Goal: Use online tool/utility: Utilize a website feature to perform a specific function

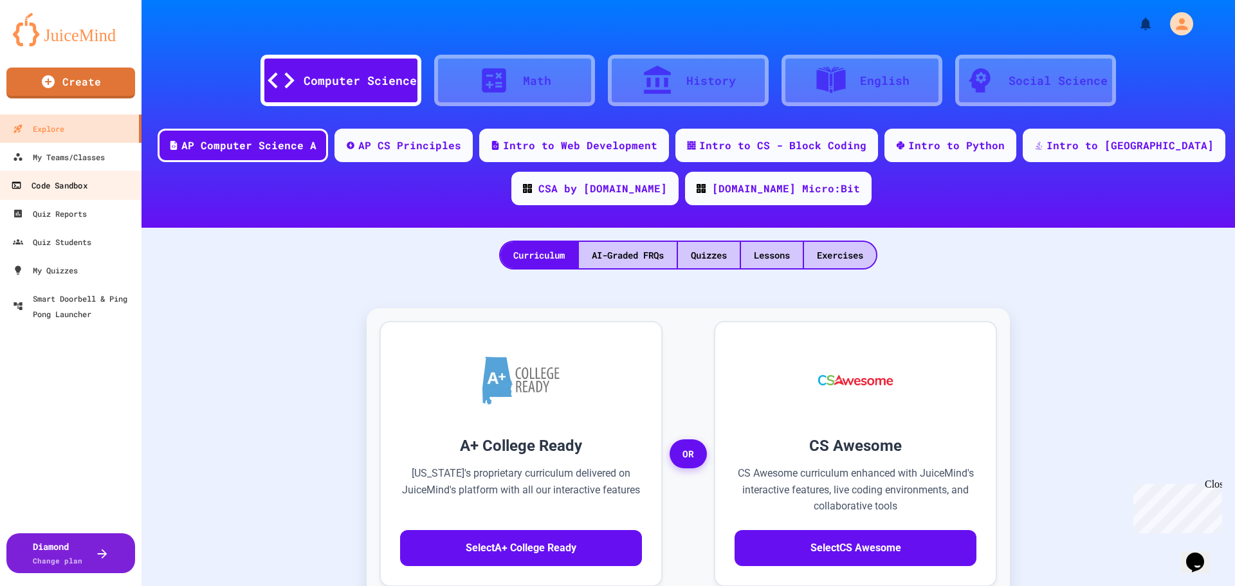
click at [76, 183] on div "Code Sandbox" at bounding box center [49, 186] width 76 height 16
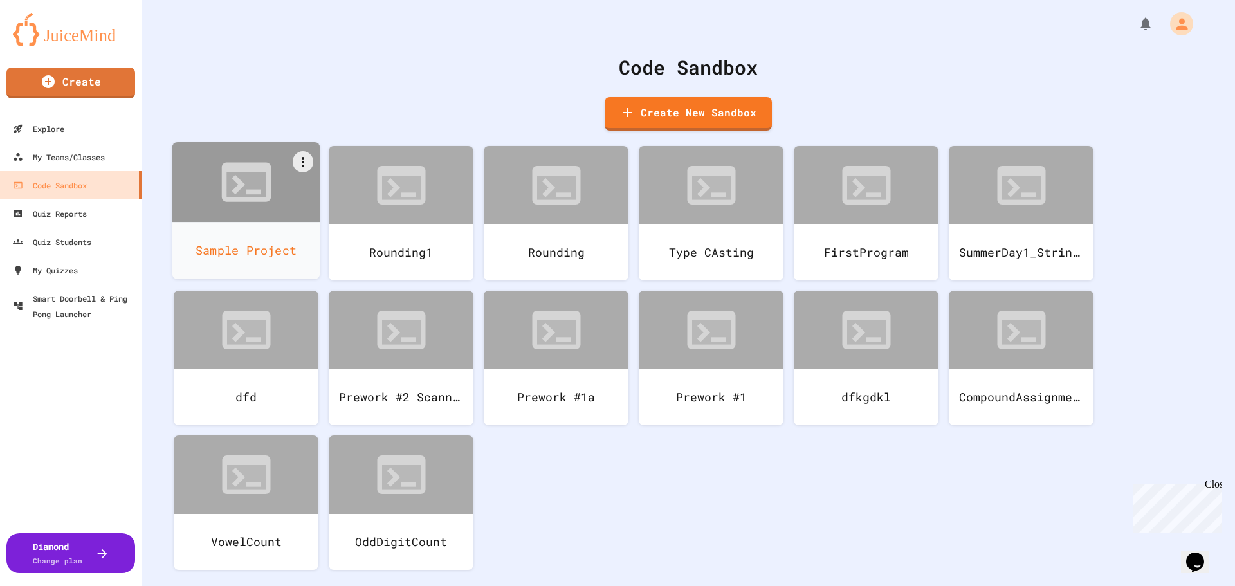
click at [263, 235] on div "Sample Project" at bounding box center [246, 250] width 148 height 57
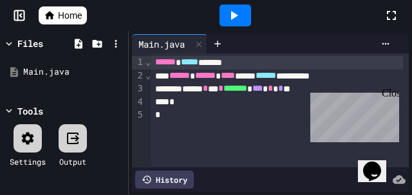
click at [394, 92] on div "Close" at bounding box center [389, 95] width 16 height 16
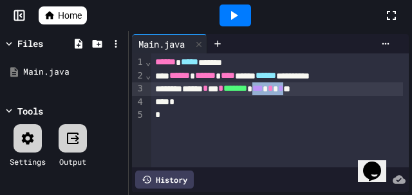
drag, startPoint x: 325, startPoint y: 90, endPoint x: 289, endPoint y: 91, distance: 36.7
click at [289, 91] on div "****** * *** * ******* * *** * * **" at bounding box center [276, 89] width 251 height 14
click at [241, 17] on div at bounding box center [235, 16] width 32 height 22
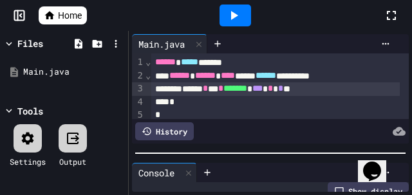
scroll to position [11, 0]
click at [241, 155] on div at bounding box center [270, 153] width 283 height 13
